Goal: Obtain resource: Obtain resource

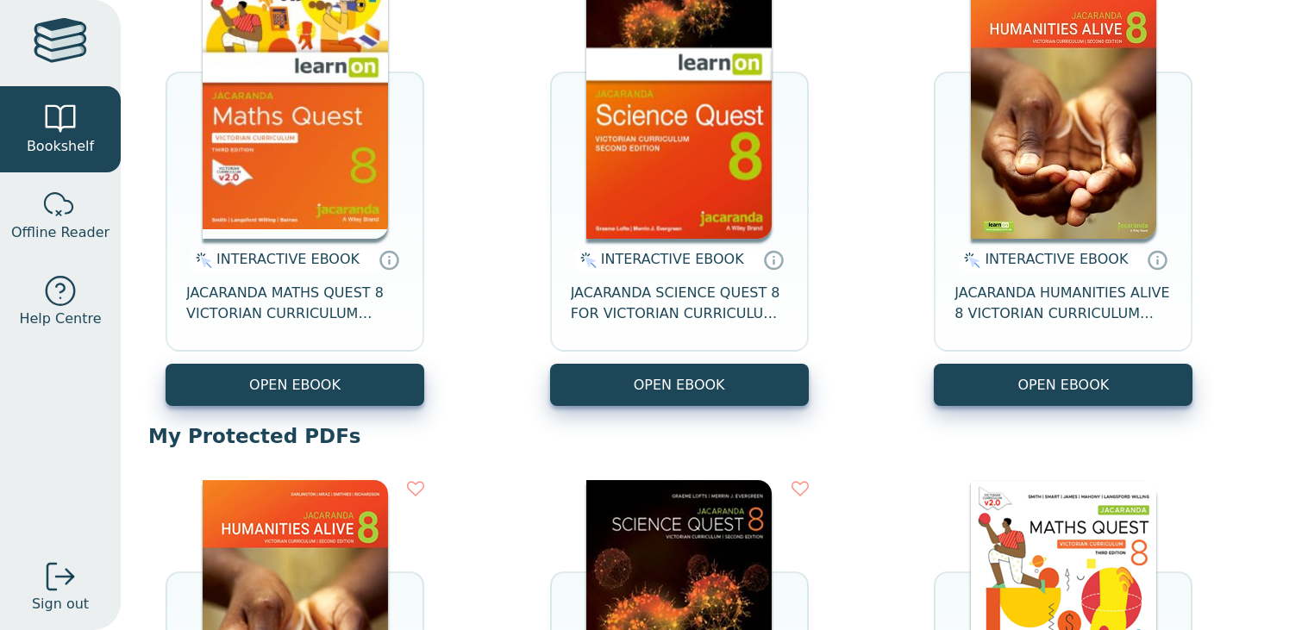
scroll to position [257, 0]
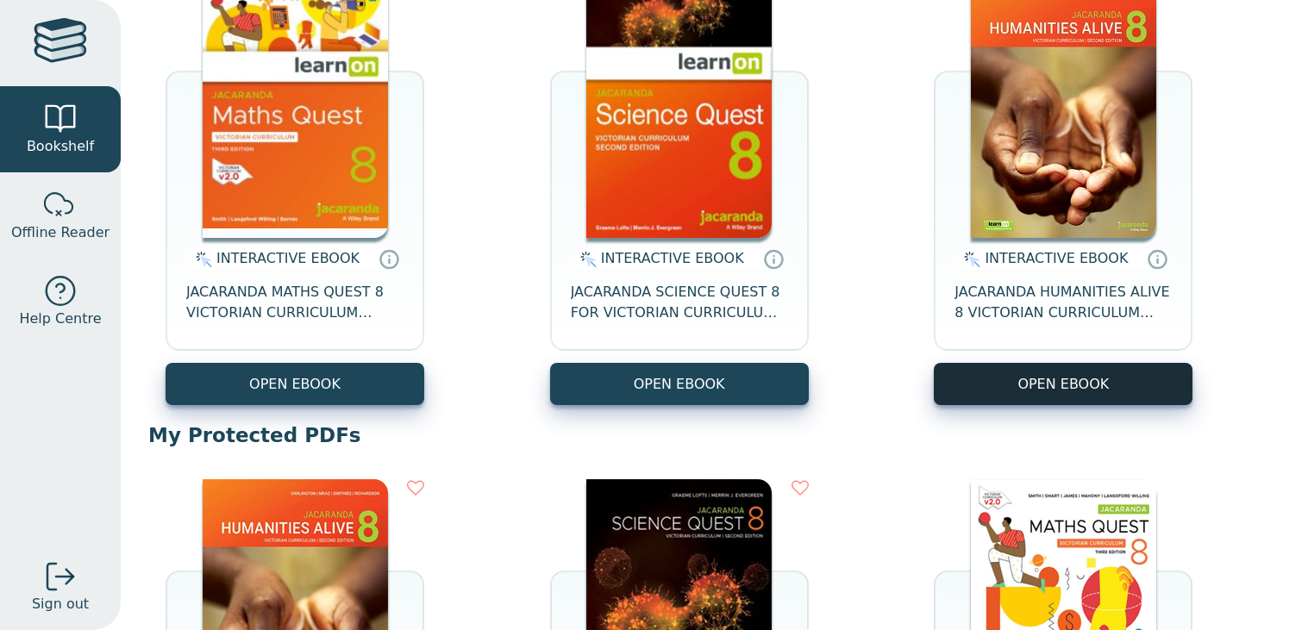
click at [979, 380] on button "OPEN EBOOK" at bounding box center [1063, 384] width 259 height 42
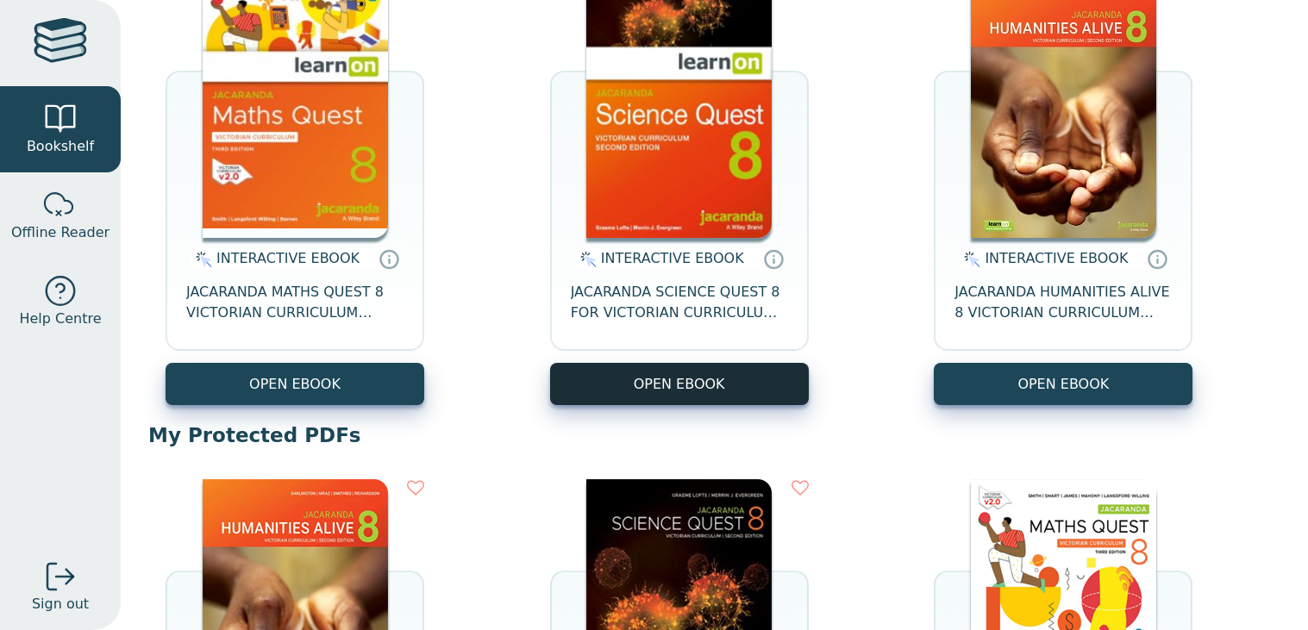
click at [605, 374] on button "OPEN EBOOK" at bounding box center [679, 384] width 259 height 42
